Goal: Task Accomplishment & Management: Manage account settings

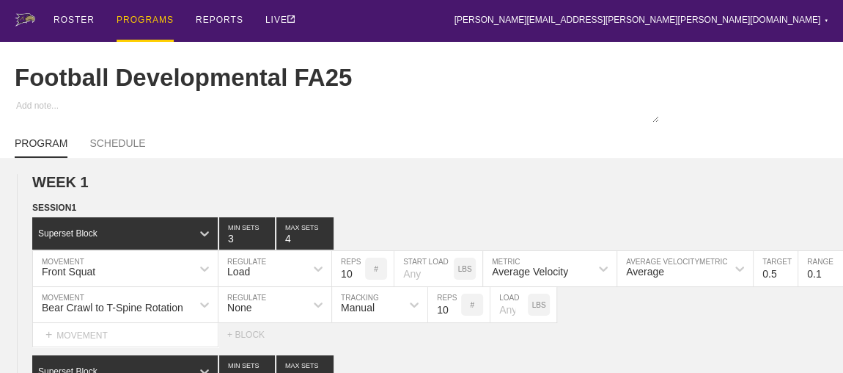
click at [134, 19] on div "PROGRAMS" at bounding box center [145, 21] width 57 height 42
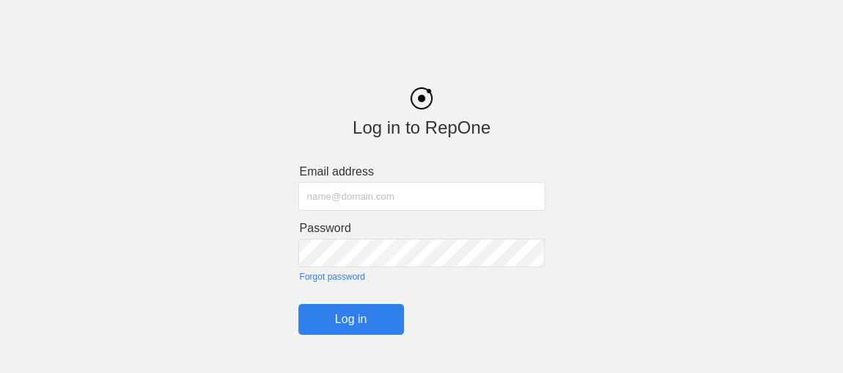
click at [63, 260] on div "Log in to RepOne Email address Password Forgot password Log in" at bounding box center [421, 199] width 843 height 269
click at [345, 197] on input "text" at bounding box center [421, 196] width 247 height 29
type input "[PERSON_NAME][EMAIL_ADDRESS][PERSON_NAME][PERSON_NAME][DOMAIN_NAME]"
click at [347, 320] on input "Log in" at bounding box center [351, 319] width 106 height 31
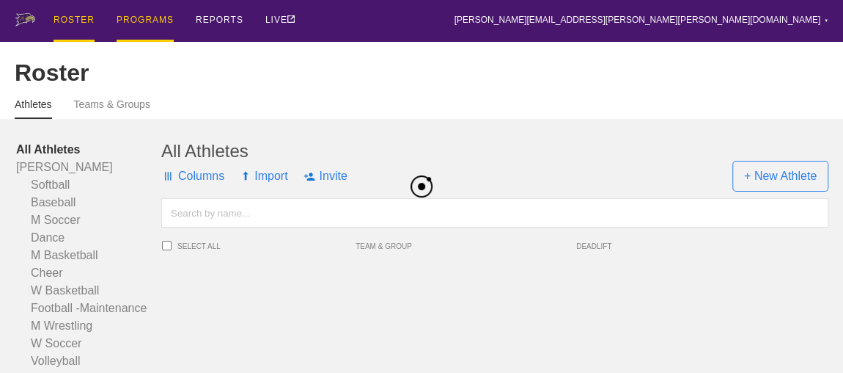
click at [134, 20] on div "PROGRAMS" at bounding box center [145, 21] width 57 height 42
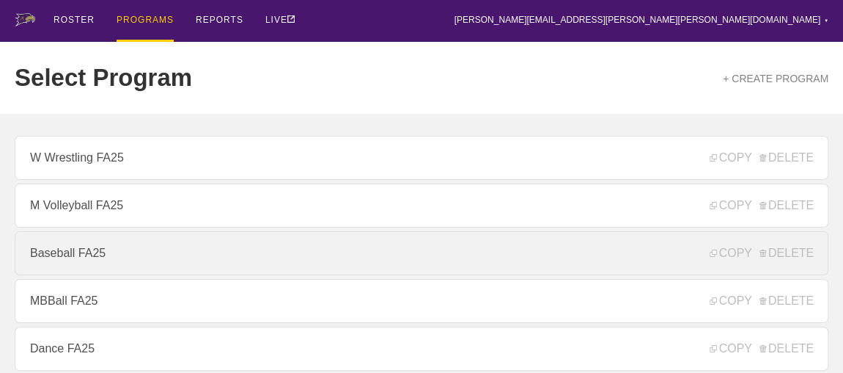
click at [69, 261] on link "Baseball FA25" at bounding box center [422, 253] width 814 height 44
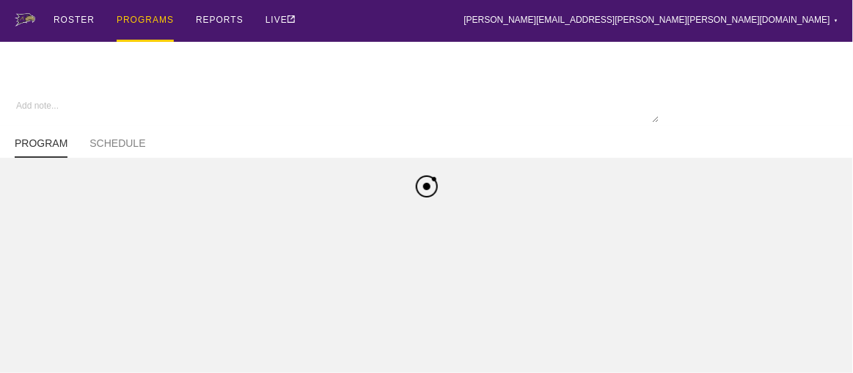
type textarea "x"
type input "Baseball FA25"
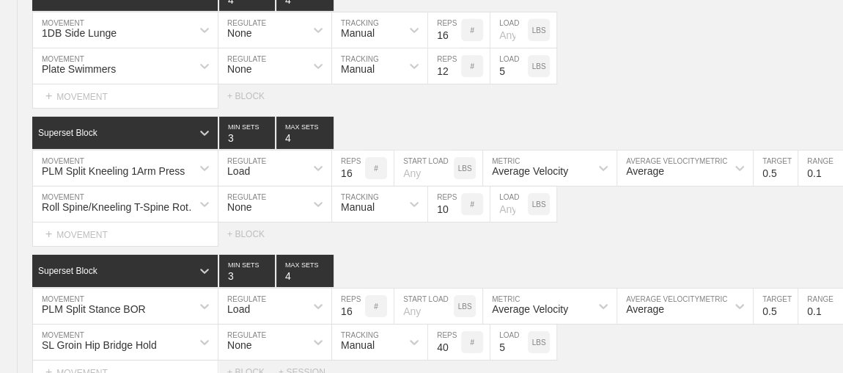
scroll to position [5533, 0]
